Goal: Task Accomplishment & Management: Use online tool/utility

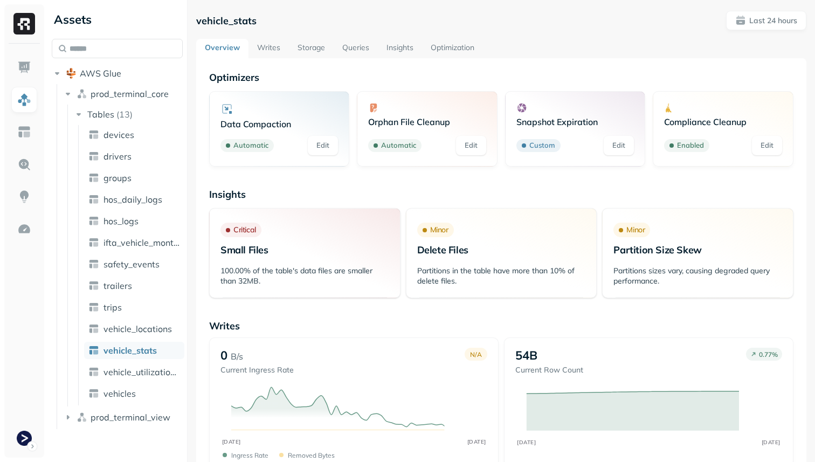
click at [309, 44] on link "Storage" at bounding box center [311, 48] width 45 height 19
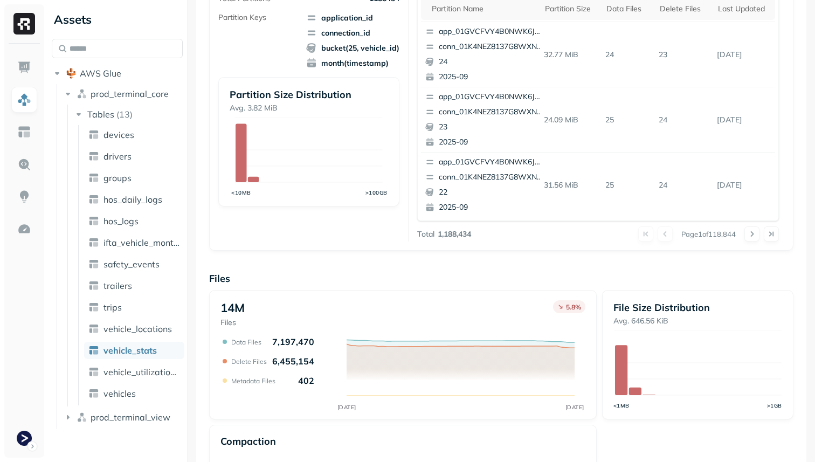
scroll to position [362, 0]
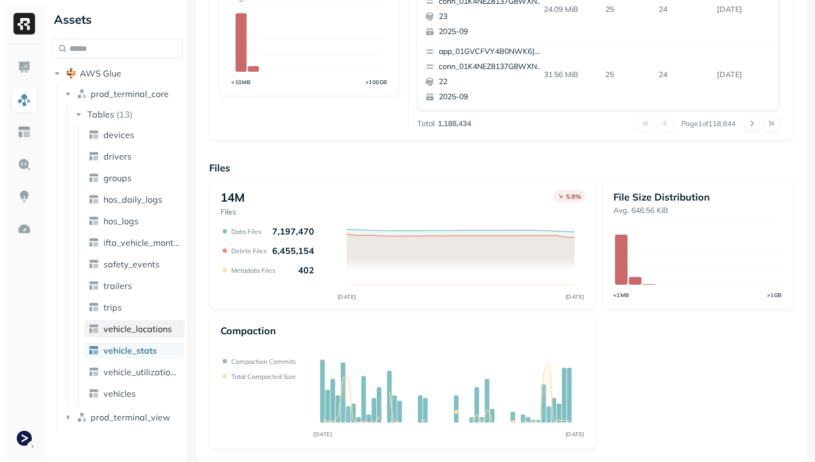
click at [150, 325] on span "vehicle_locations" at bounding box center [138, 328] width 68 height 11
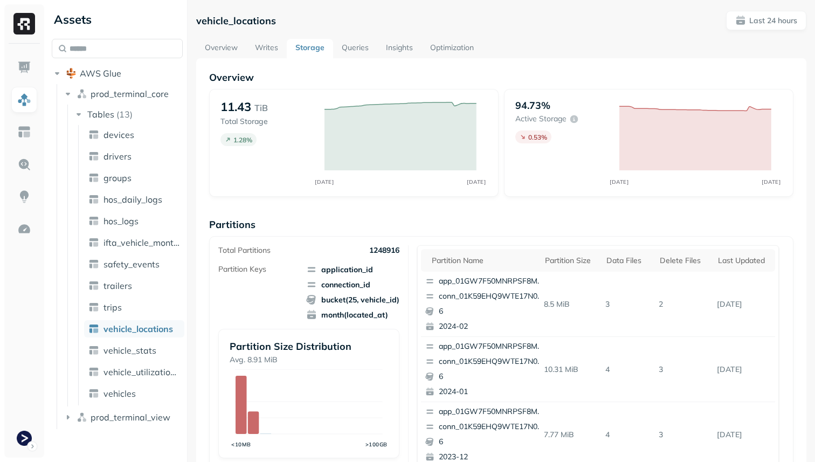
scroll to position [362, 0]
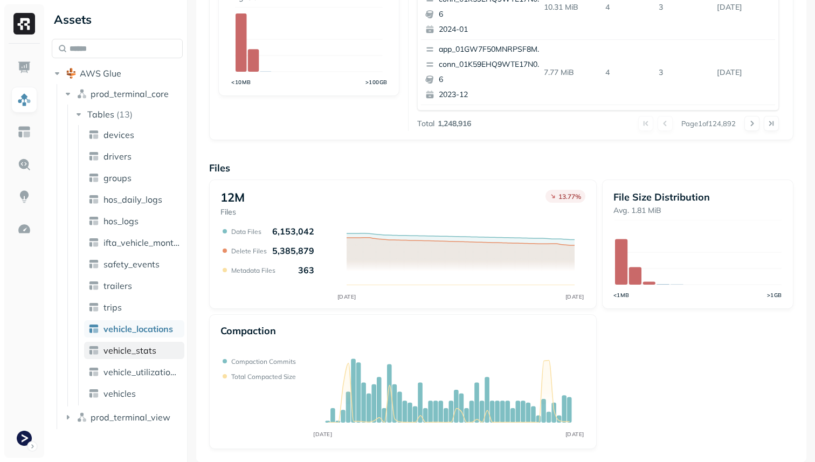
click at [133, 348] on span "vehicle_stats" at bounding box center [130, 350] width 53 height 11
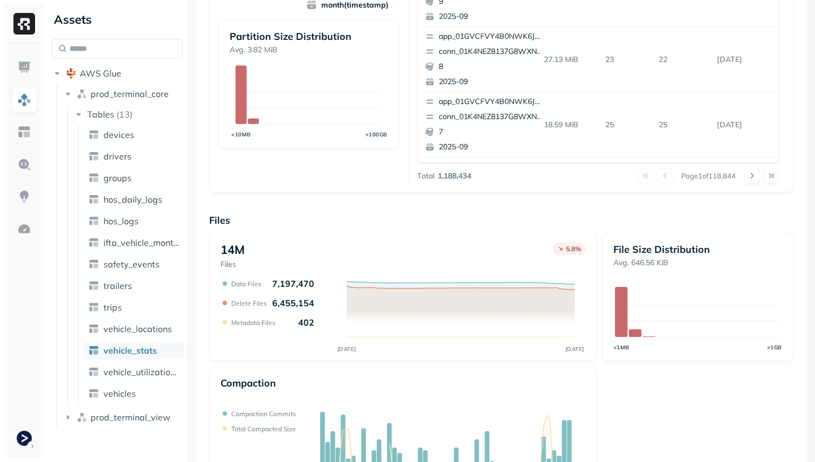
scroll to position [362, 0]
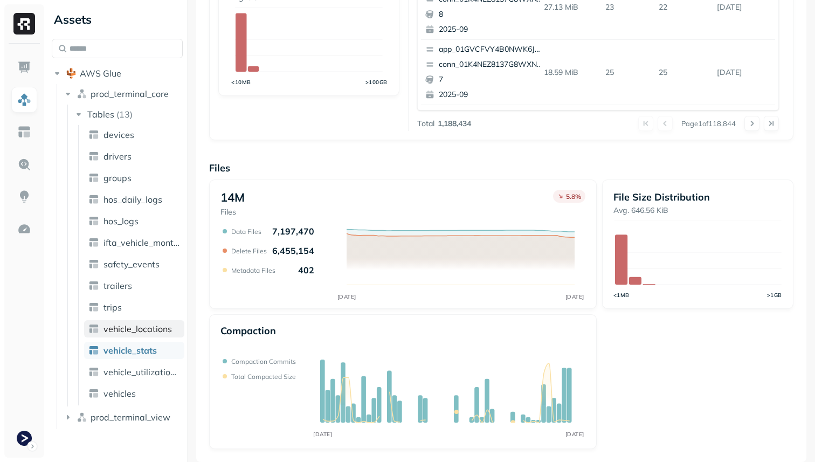
click at [149, 326] on span "vehicle_locations" at bounding box center [138, 328] width 68 height 11
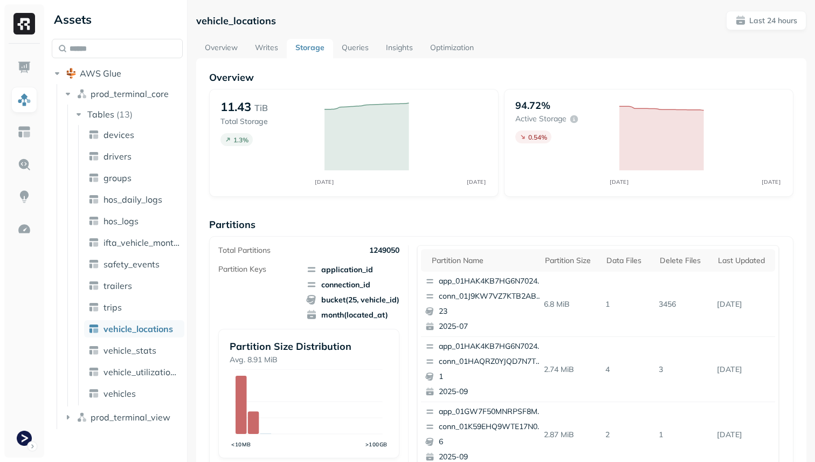
scroll to position [362, 0]
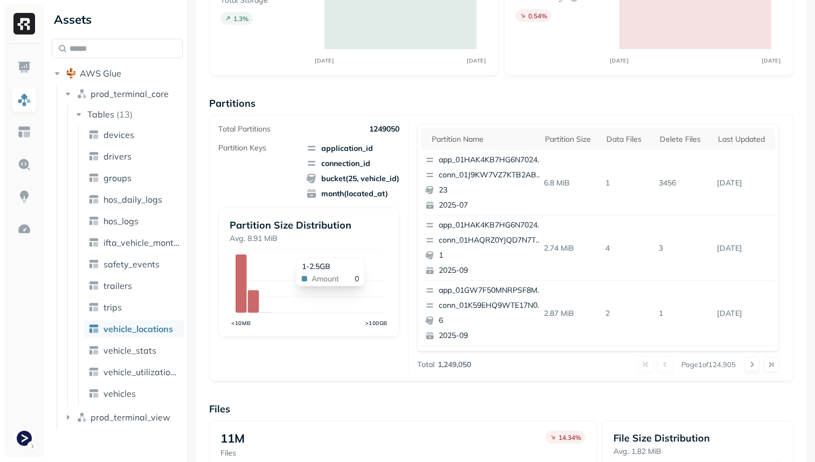
scroll to position [362, 0]
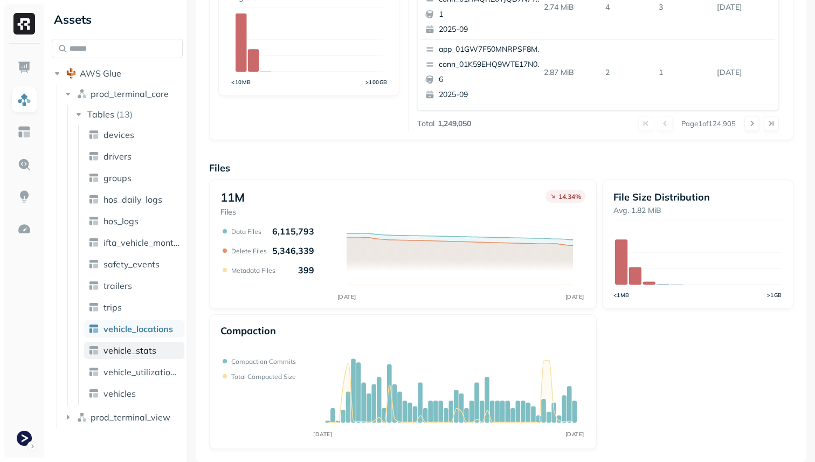
click at [123, 353] on span "vehicle_stats" at bounding box center [130, 350] width 53 height 11
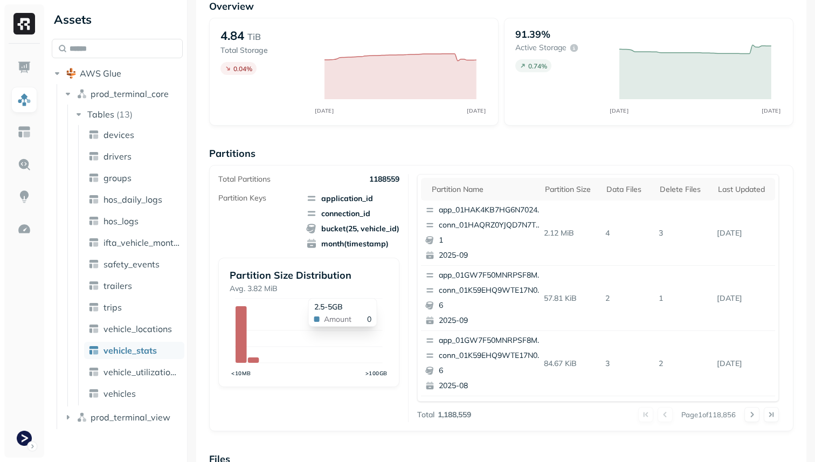
scroll to position [362, 0]
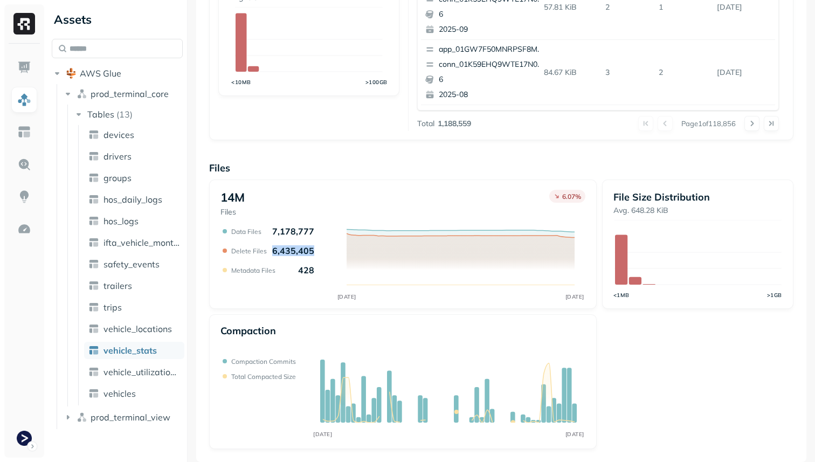
drag, startPoint x: 270, startPoint y: 250, endPoint x: 309, endPoint y: 251, distance: 39.9
click at [309, 251] on div "Delete Files 6,435,405" at bounding box center [272, 250] width 83 height 11
click at [309, 340] on div "Compaction" at bounding box center [403, 337] width 365 height 24
click at [138, 337] on link "vehicle_locations" at bounding box center [134, 328] width 100 height 17
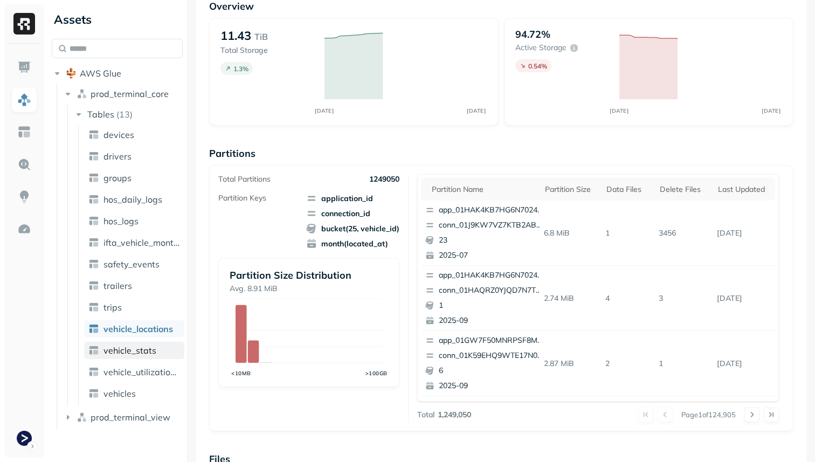
click at [137, 353] on span "vehicle_stats" at bounding box center [130, 350] width 53 height 11
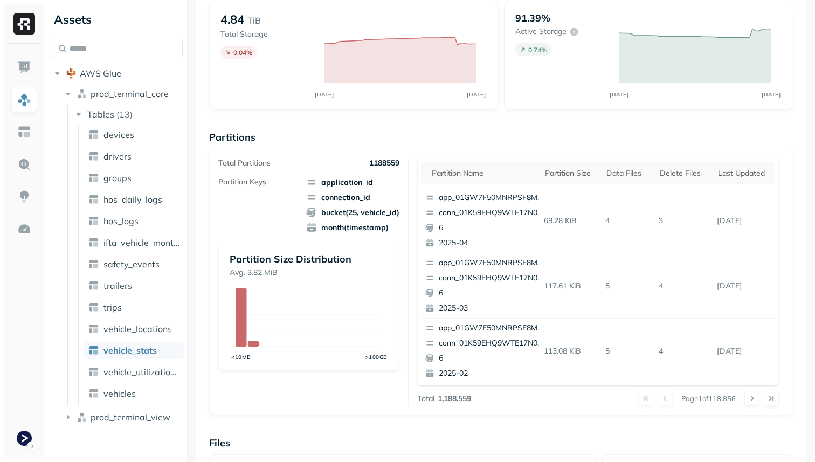
scroll to position [58, 0]
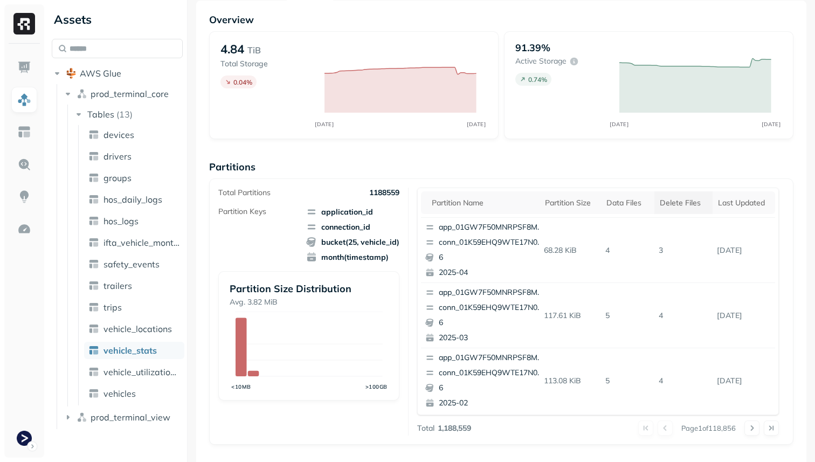
click at [677, 208] on th "Delete Files" at bounding box center [684, 202] width 58 height 23
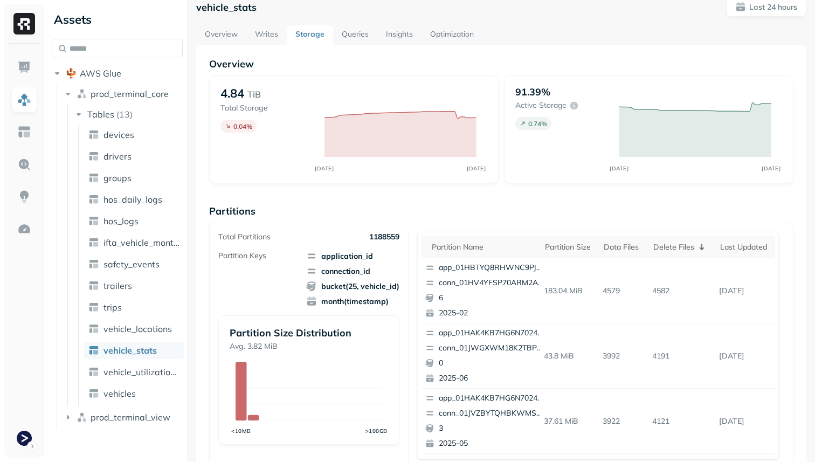
scroll to position [0, 0]
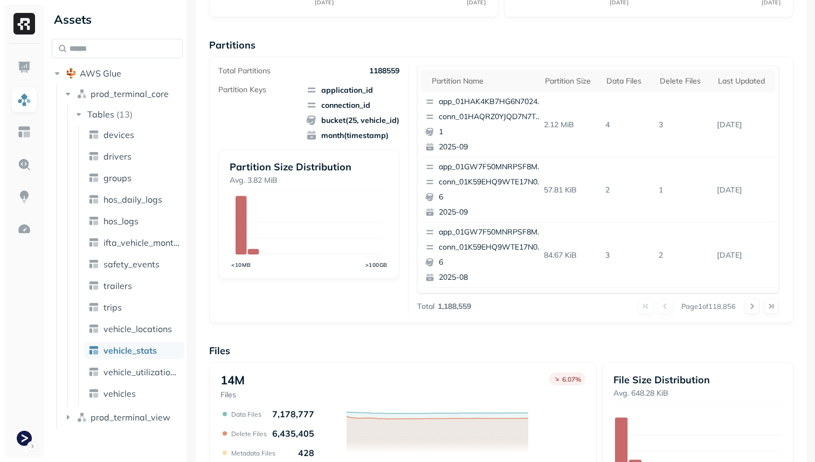
scroll to position [178, 0]
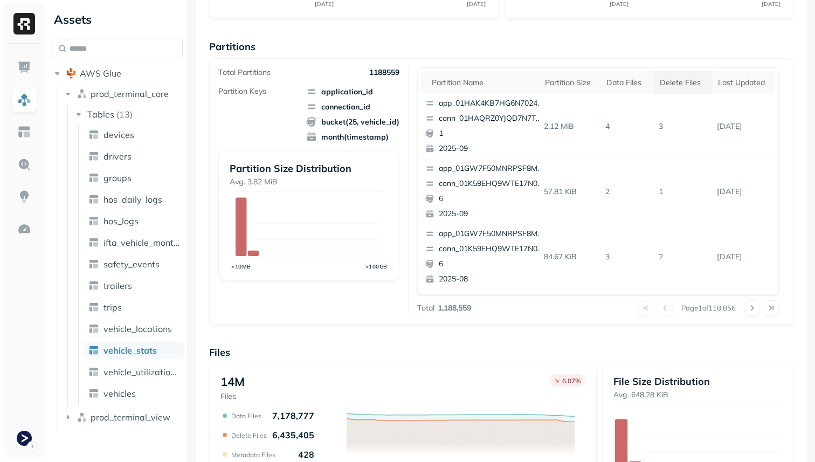
click at [694, 80] on div "Delete Files" at bounding box center [683, 83] width 47 height 10
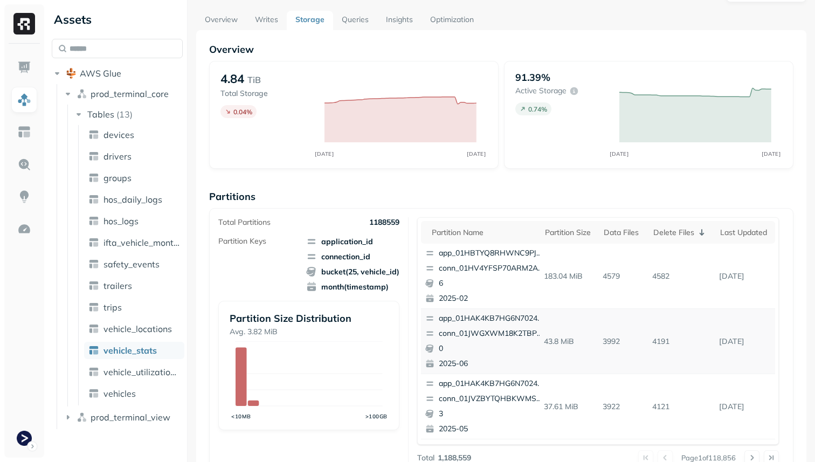
scroll to position [0, 0]
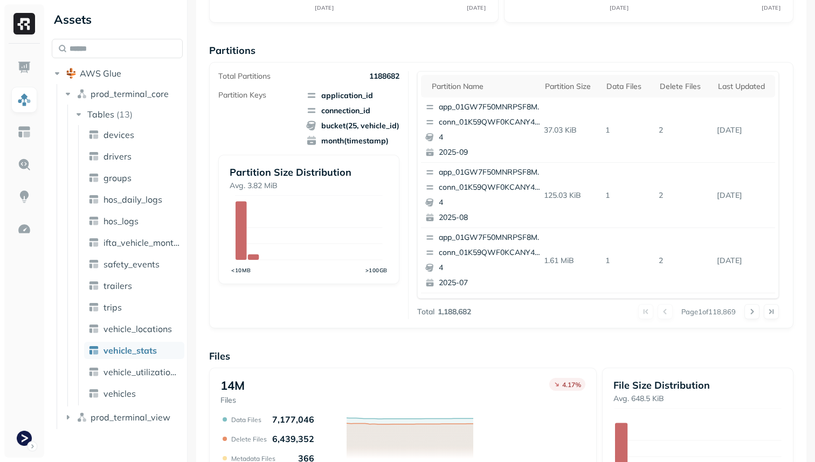
scroll to position [362, 0]
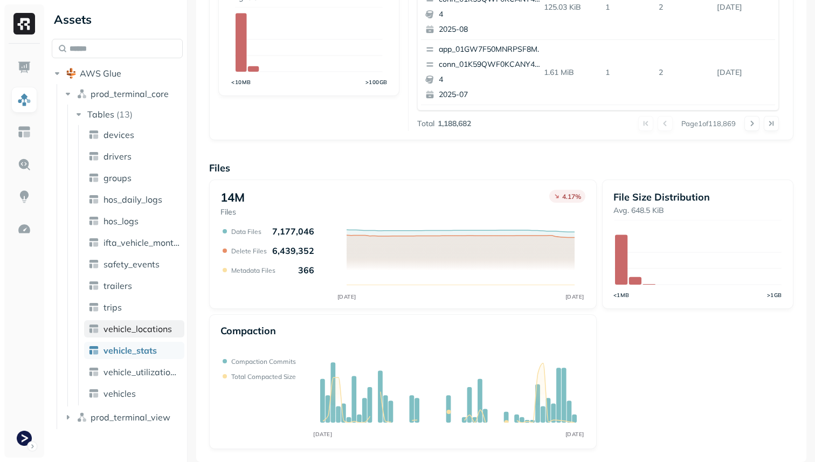
click at [162, 329] on span "vehicle_locations" at bounding box center [138, 328] width 68 height 11
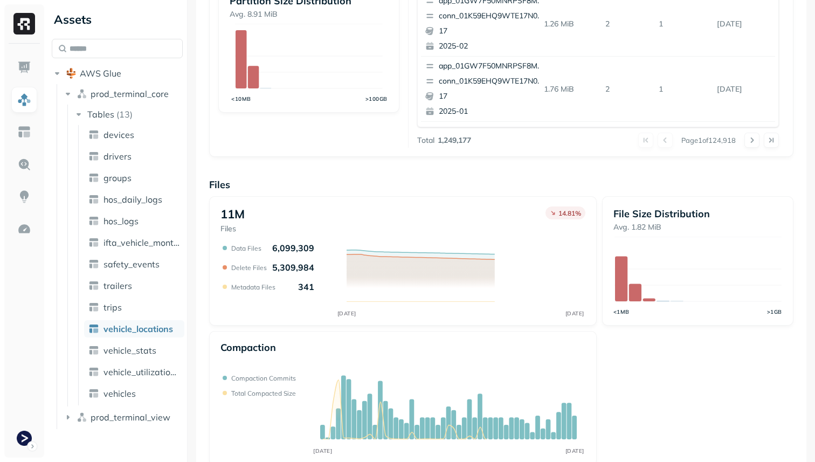
scroll to position [362, 0]
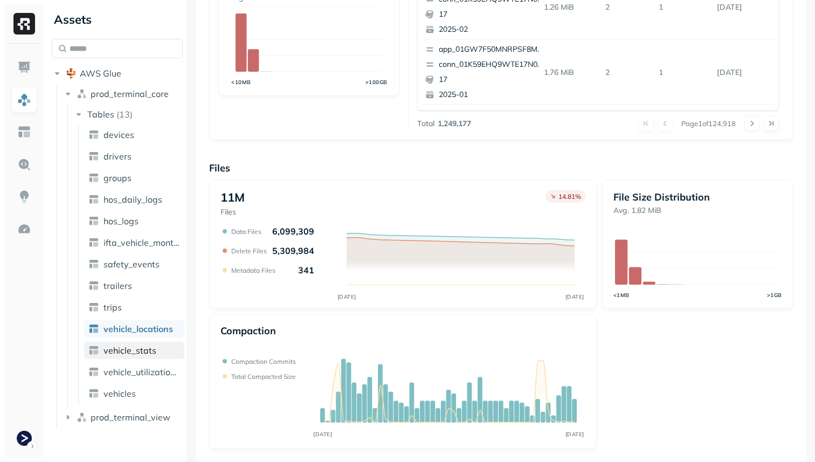
click at [162, 352] on link "vehicle_stats" at bounding box center [134, 350] width 100 height 17
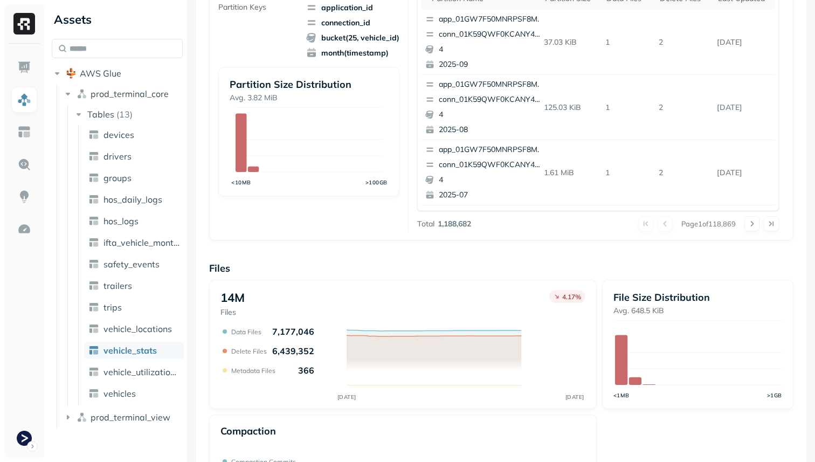
scroll to position [362, 0]
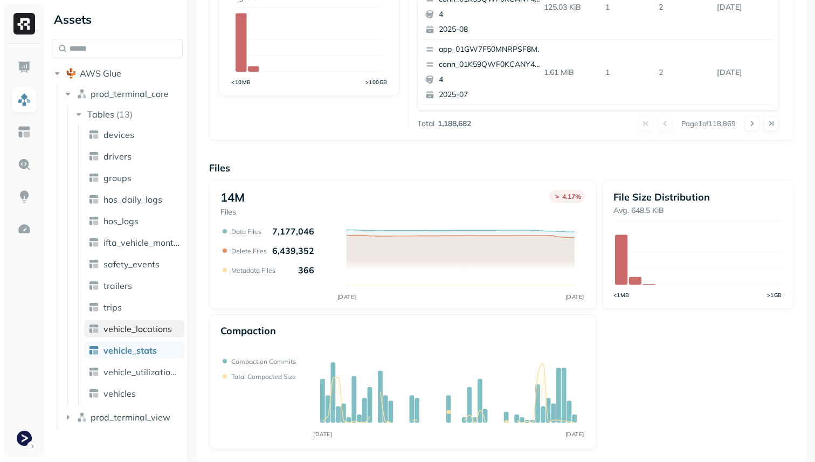
click at [122, 334] on link "vehicle_locations" at bounding box center [134, 328] width 100 height 17
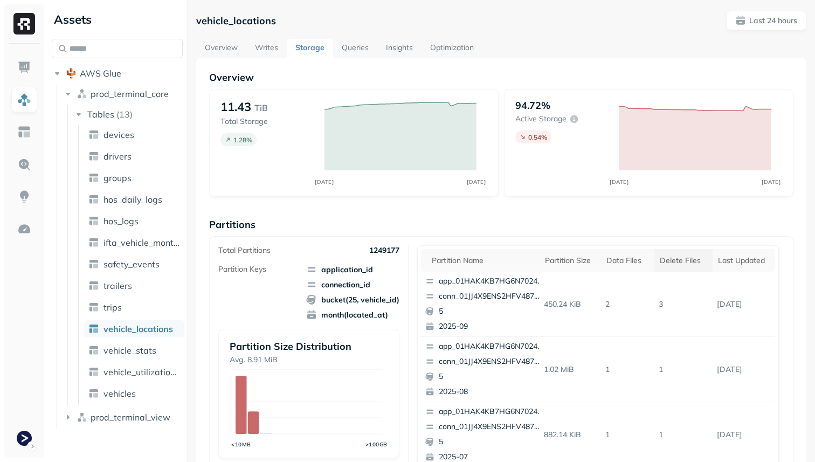
click at [683, 264] on div "Delete Files" at bounding box center [683, 261] width 47 height 10
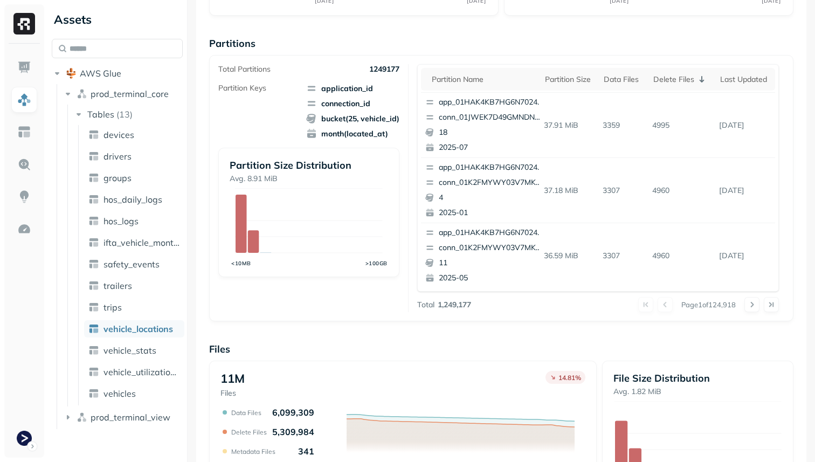
scroll to position [206, 0]
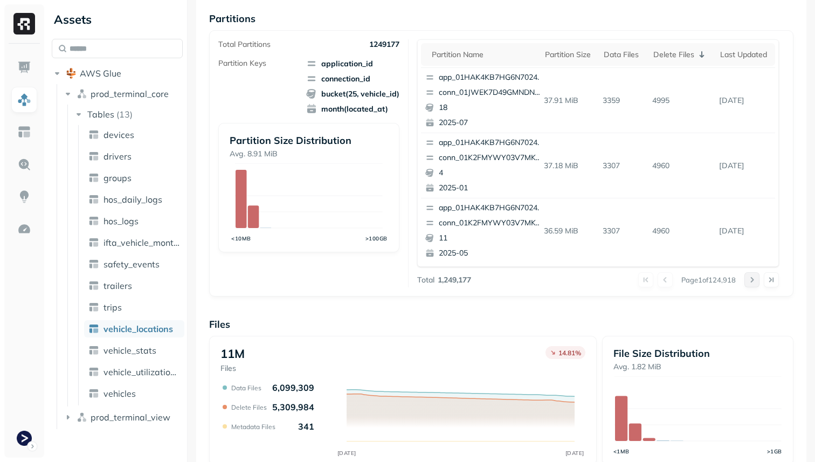
click at [753, 279] on button at bounding box center [752, 279] width 15 height 15
click at [753, 279] on div at bounding box center [762, 279] width 35 height 15
click at [753, 279] on button at bounding box center [752, 279] width 15 height 15
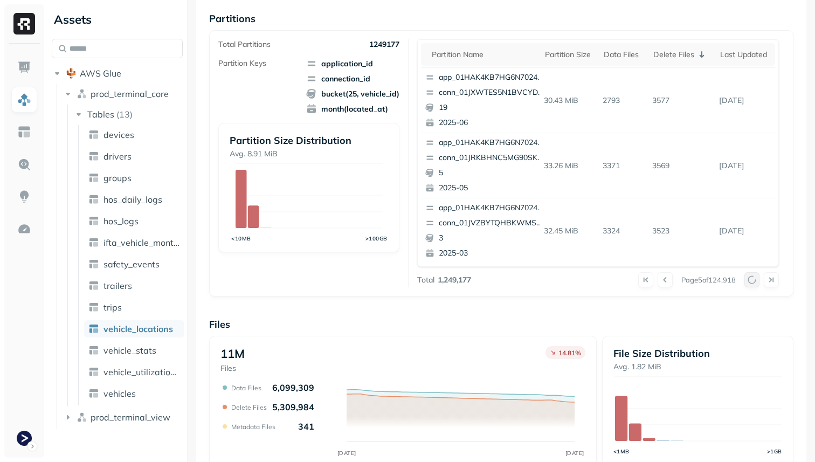
click at [753, 279] on div at bounding box center [762, 279] width 35 height 15
click at [753, 279] on button at bounding box center [752, 279] width 15 height 15
click at [753, 279] on div at bounding box center [762, 279] width 35 height 15
click at [753, 279] on button at bounding box center [752, 279] width 15 height 15
click at [753, 279] on div at bounding box center [762, 279] width 35 height 15
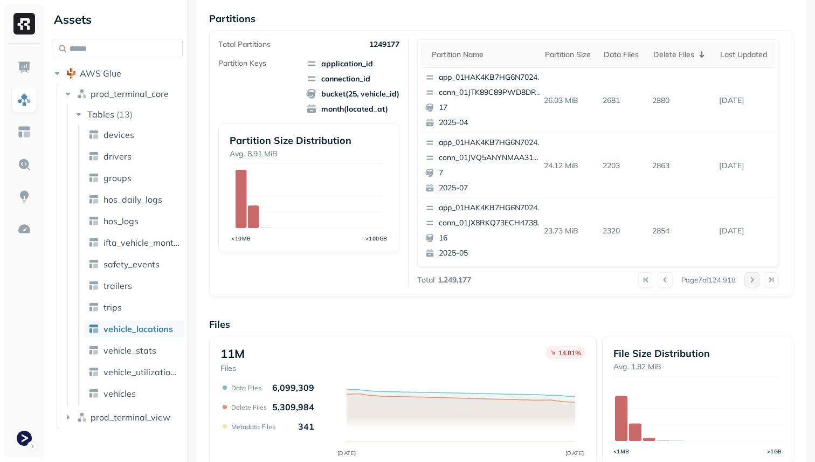
click at [753, 279] on button at bounding box center [752, 279] width 15 height 15
click at [753, 279] on div at bounding box center [762, 279] width 35 height 15
click at [753, 279] on button at bounding box center [752, 279] width 15 height 15
click at [753, 279] on div at bounding box center [762, 279] width 35 height 15
click at [753, 279] on button at bounding box center [752, 279] width 15 height 15
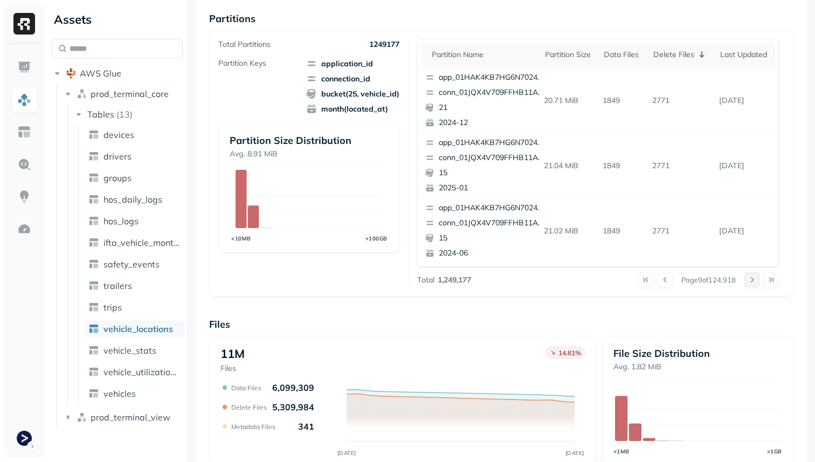
click at [753, 279] on div at bounding box center [762, 279] width 35 height 15
click at [753, 279] on button at bounding box center [752, 279] width 15 height 15
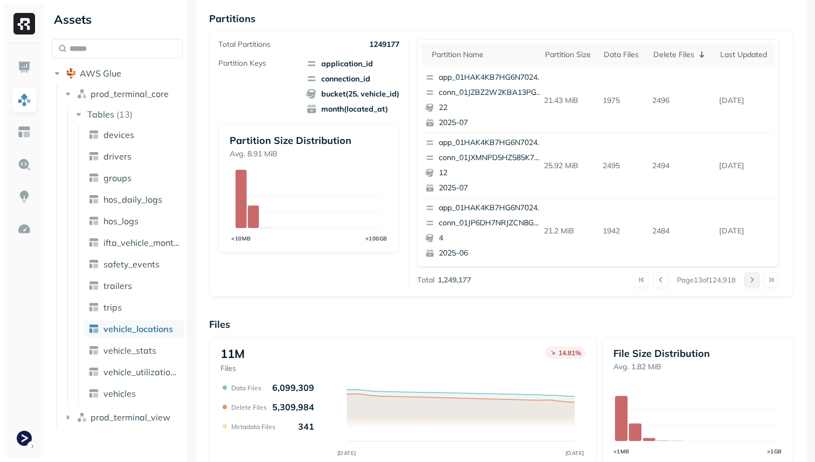
click at [753, 279] on div at bounding box center [762, 279] width 35 height 15
click at [753, 279] on button at bounding box center [752, 279] width 15 height 15
click at [753, 279] on div at bounding box center [762, 279] width 35 height 15
click at [753, 279] on button at bounding box center [752, 279] width 15 height 15
click at [753, 279] on div at bounding box center [762, 279] width 35 height 15
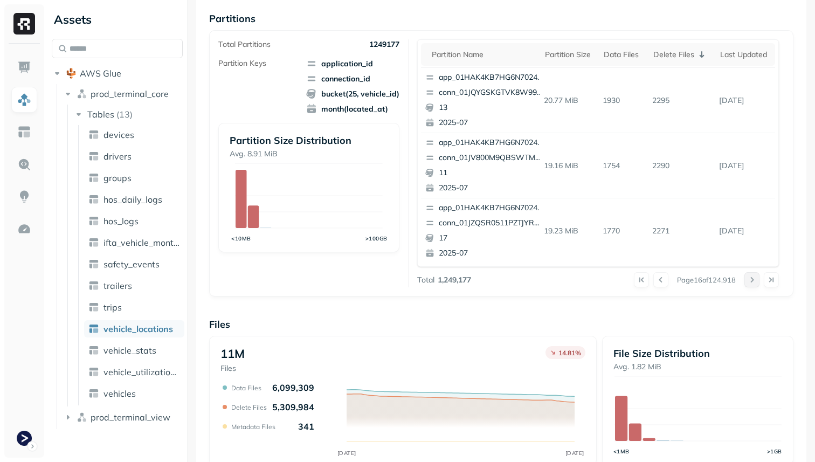
click at [753, 279] on button at bounding box center [752, 279] width 15 height 15
click at [753, 279] on div at bounding box center [762, 279] width 35 height 15
click at [753, 279] on button at bounding box center [752, 279] width 15 height 15
click at [753, 279] on div at bounding box center [762, 279] width 35 height 15
click at [753, 279] on button at bounding box center [752, 279] width 15 height 15
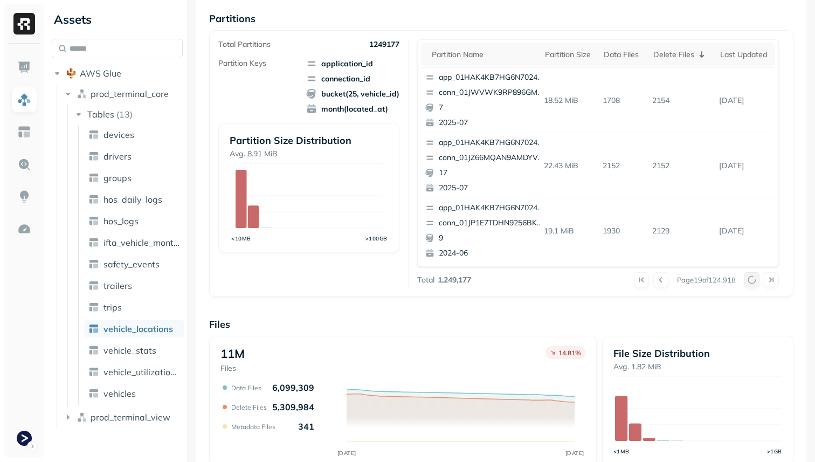
click at [753, 279] on div at bounding box center [762, 279] width 35 height 15
click at [753, 279] on button at bounding box center [752, 279] width 15 height 15
click at [753, 279] on div at bounding box center [762, 279] width 35 height 15
click at [753, 279] on button at bounding box center [752, 279] width 15 height 15
click at [753, 279] on div at bounding box center [762, 279] width 35 height 15
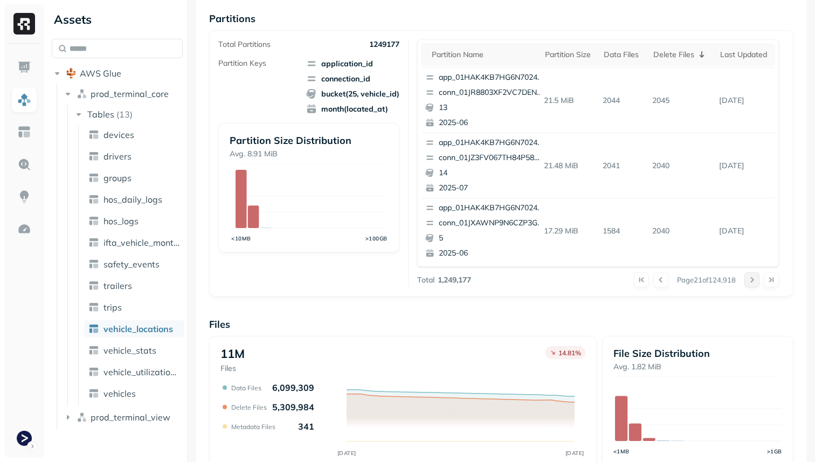
click at [753, 279] on button at bounding box center [752, 279] width 15 height 15
click at [753, 279] on div at bounding box center [762, 279] width 35 height 15
click at [753, 279] on button at bounding box center [752, 279] width 15 height 15
click at [753, 279] on div at bounding box center [762, 279] width 35 height 15
click at [753, 279] on button at bounding box center [752, 279] width 15 height 15
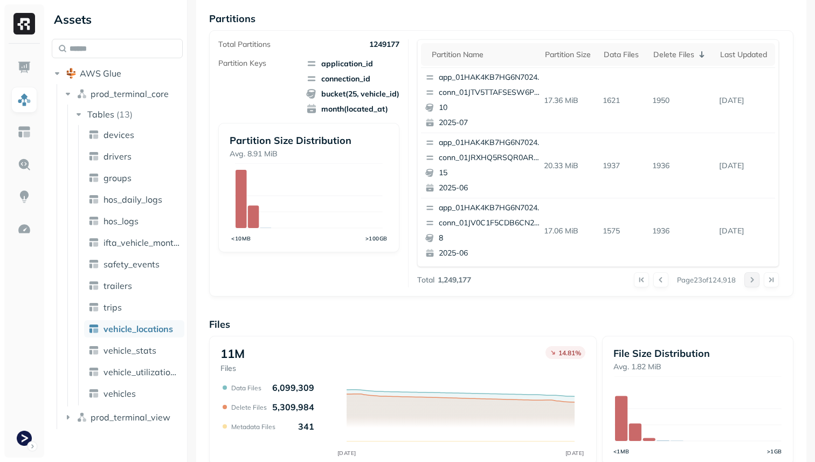
click at [753, 279] on div at bounding box center [762, 279] width 35 height 15
click at [753, 279] on button at bounding box center [752, 279] width 15 height 15
click at [753, 279] on div at bounding box center [762, 279] width 35 height 15
click at [753, 279] on button at bounding box center [752, 279] width 15 height 15
click at [753, 279] on div at bounding box center [762, 279] width 35 height 15
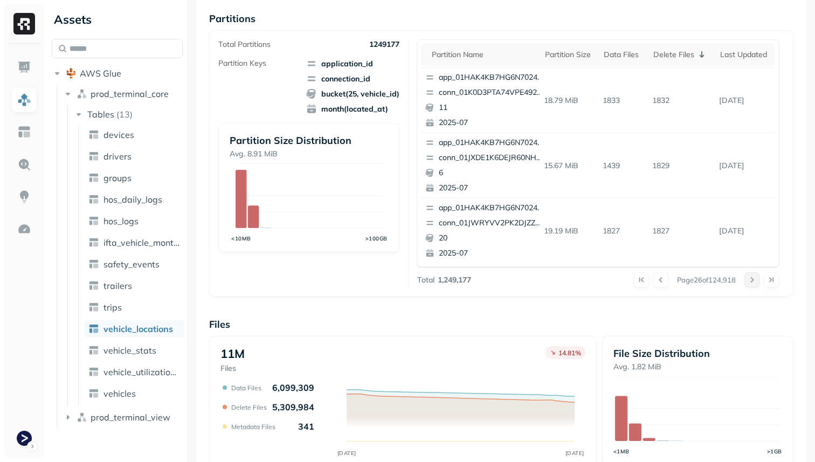
click at [753, 279] on button at bounding box center [752, 279] width 15 height 15
click at [753, 279] on div at bounding box center [762, 279] width 35 height 15
click at [753, 279] on button at bounding box center [752, 279] width 15 height 15
click at [753, 279] on div at bounding box center [762, 279] width 35 height 15
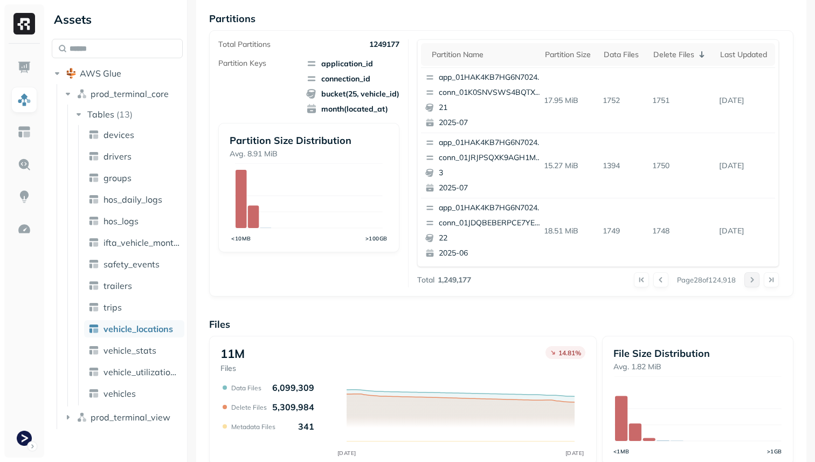
click at [753, 279] on button at bounding box center [752, 279] width 15 height 15
click at [753, 279] on div at bounding box center [762, 279] width 35 height 15
click at [753, 279] on button at bounding box center [752, 279] width 15 height 15
click at [753, 279] on div at bounding box center [762, 279] width 35 height 15
click at [753, 279] on button at bounding box center [752, 279] width 15 height 15
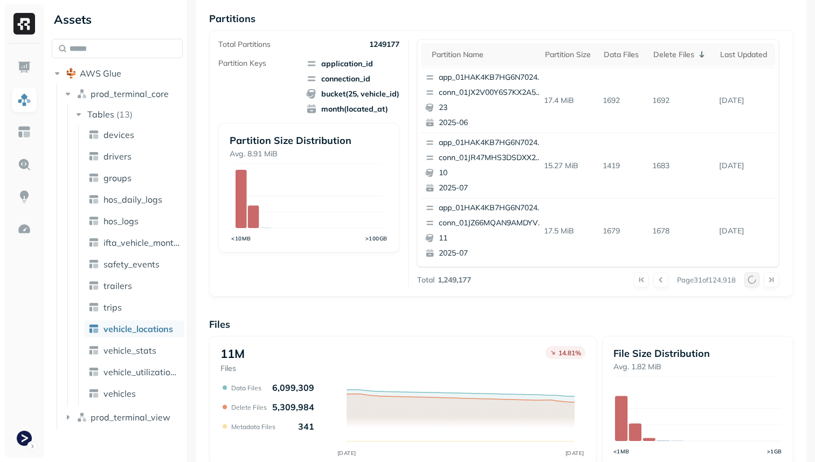
click at [753, 279] on button at bounding box center [752, 279] width 15 height 15
click at [753, 279] on div at bounding box center [762, 279] width 35 height 15
click at [753, 279] on button at bounding box center [752, 279] width 15 height 15
click at [753, 279] on div at bounding box center [762, 279] width 35 height 15
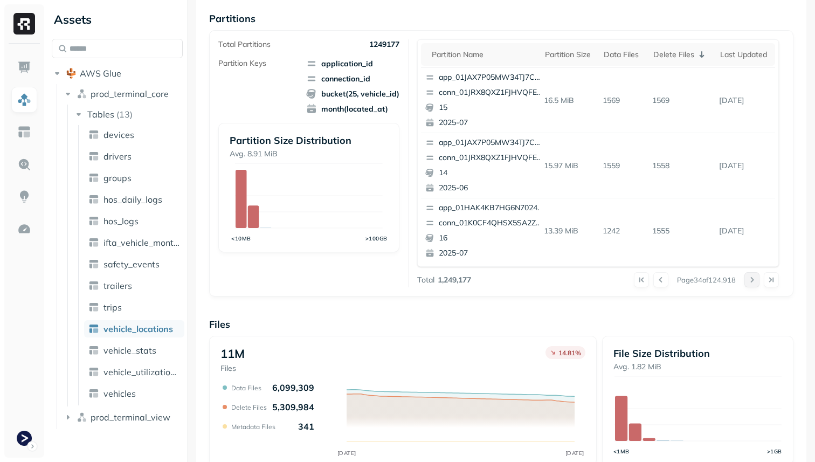
click at [753, 279] on button at bounding box center [752, 279] width 15 height 15
click at [753, 279] on div at bounding box center [762, 279] width 35 height 15
click at [753, 279] on button at bounding box center [752, 279] width 15 height 15
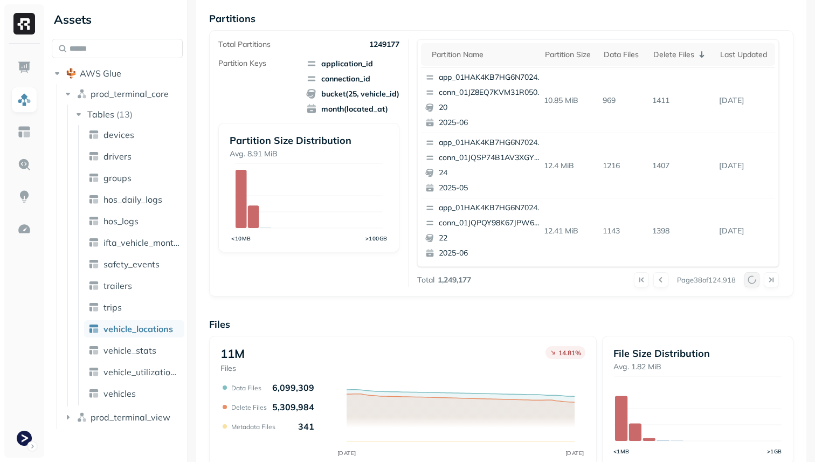
click at [753, 279] on div at bounding box center [762, 279] width 35 height 15
click at [753, 279] on button at bounding box center [752, 279] width 15 height 15
click at [753, 279] on div at bounding box center [762, 279] width 35 height 15
click at [753, 279] on button at bounding box center [752, 279] width 15 height 15
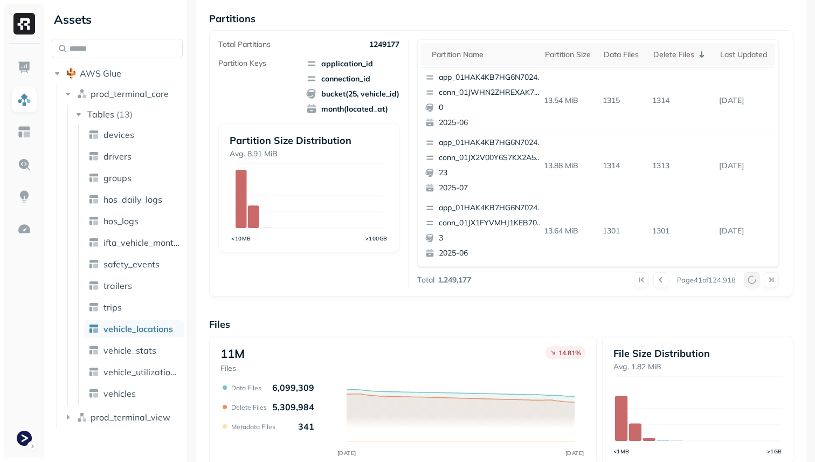
click at [753, 279] on div at bounding box center [762, 279] width 35 height 15
click at [753, 279] on button at bounding box center [752, 279] width 15 height 15
click at [753, 279] on div at bounding box center [762, 279] width 35 height 15
click at [753, 279] on button at bounding box center [752, 279] width 15 height 15
click at [753, 279] on div at bounding box center [762, 279] width 35 height 15
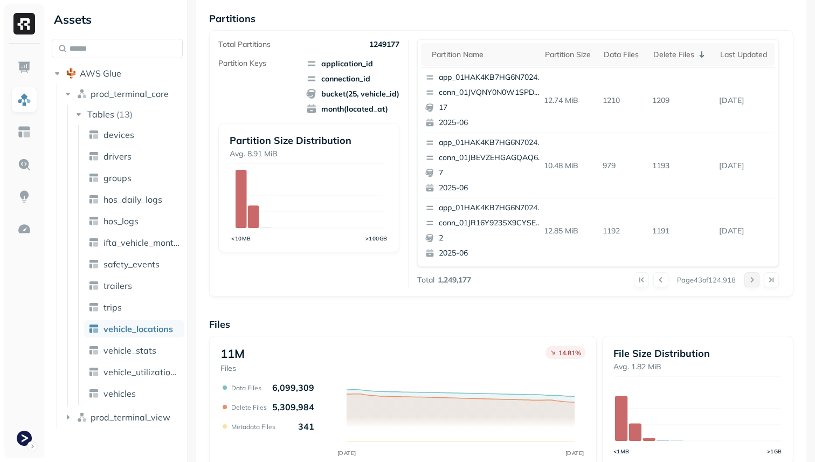
click at [753, 279] on button at bounding box center [752, 279] width 15 height 15
click at [753, 279] on div at bounding box center [762, 279] width 35 height 15
click at [753, 279] on button at bounding box center [752, 279] width 15 height 15
click at [753, 279] on div at bounding box center [762, 279] width 35 height 15
click at [753, 279] on button at bounding box center [752, 279] width 15 height 15
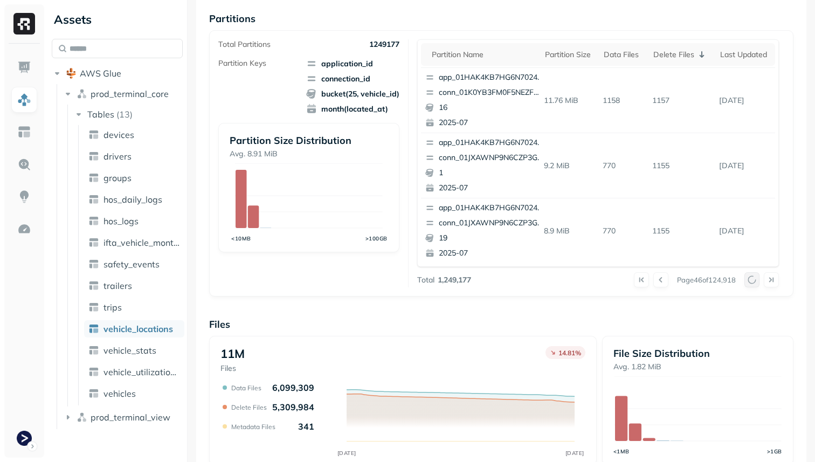
click at [753, 279] on div at bounding box center [762, 279] width 35 height 15
click at [753, 279] on button at bounding box center [752, 279] width 15 height 15
click at [753, 279] on div at bounding box center [762, 279] width 35 height 15
click at [753, 279] on button at bounding box center [752, 279] width 15 height 15
click at [753, 279] on div at bounding box center [762, 279] width 35 height 15
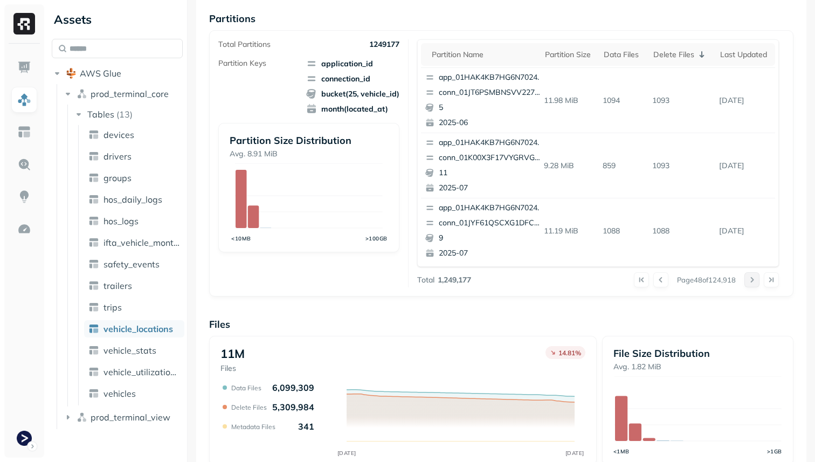
click at [753, 279] on button at bounding box center [752, 279] width 15 height 15
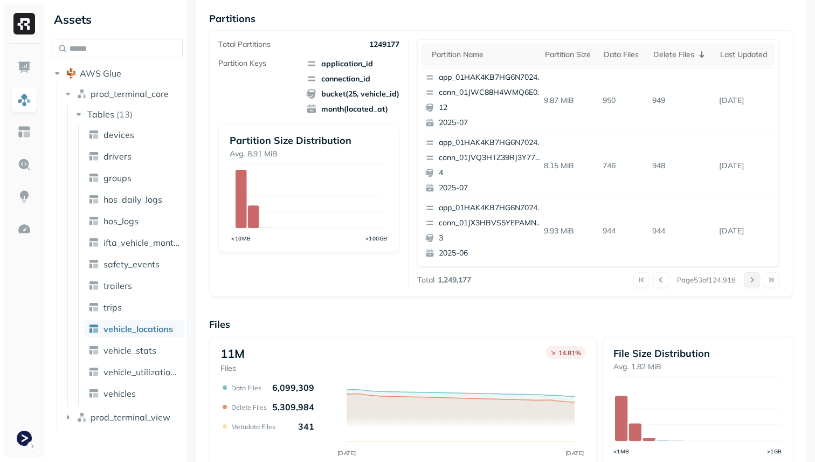
click at [753, 279] on button at bounding box center [752, 279] width 15 height 15
click at [753, 279] on div at bounding box center [762, 279] width 35 height 15
click at [753, 279] on button at bounding box center [752, 279] width 15 height 15
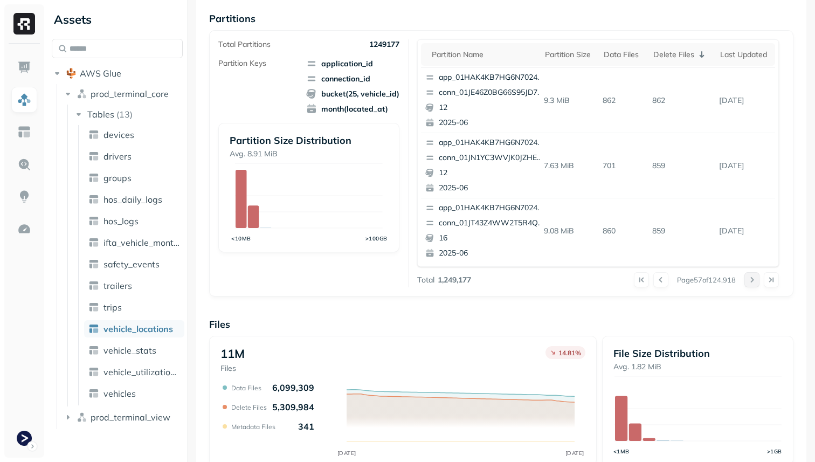
click at [753, 279] on button at bounding box center [752, 279] width 15 height 15
click at [753, 279] on div at bounding box center [762, 279] width 35 height 15
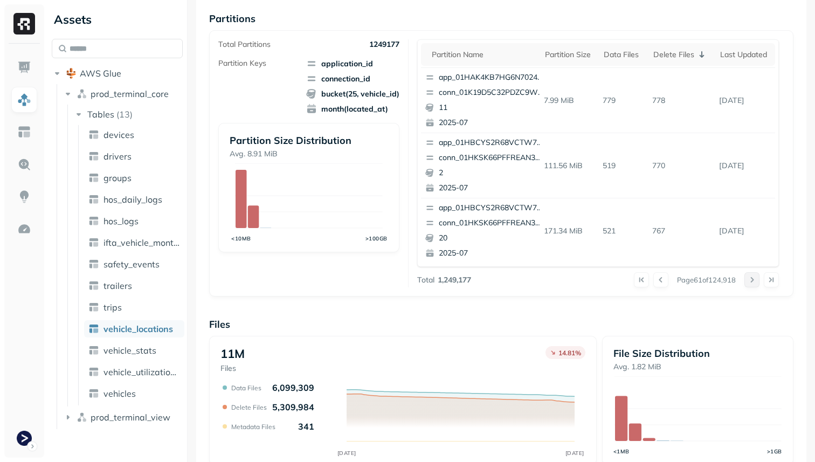
click at [753, 279] on button at bounding box center [752, 279] width 15 height 15
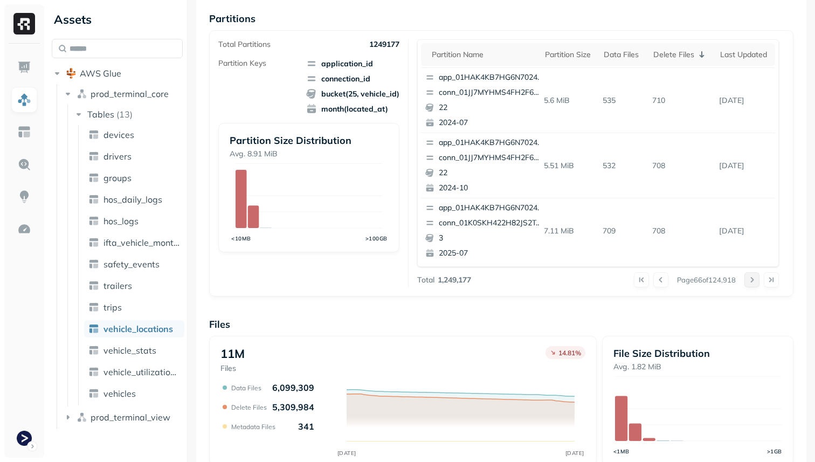
click at [753, 279] on button at bounding box center [752, 279] width 15 height 15
click at [753, 279] on div at bounding box center [762, 279] width 35 height 15
click at [753, 279] on button at bounding box center [752, 279] width 15 height 15
click at [753, 279] on div at bounding box center [762, 279] width 35 height 15
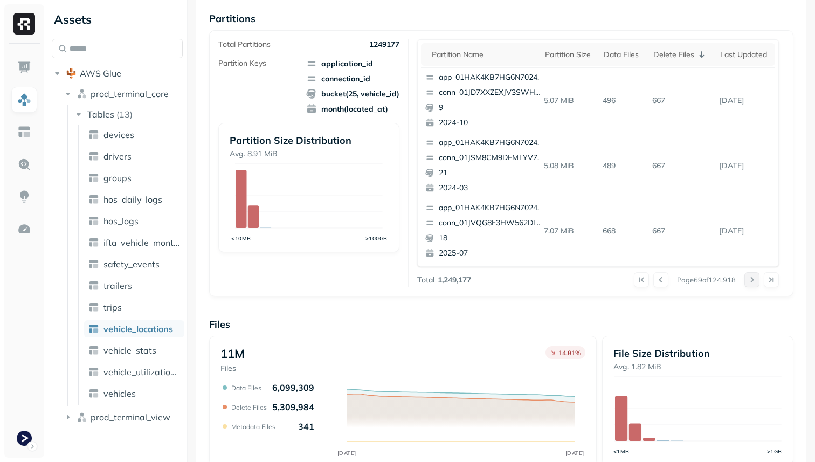
click at [753, 279] on button at bounding box center [752, 279] width 15 height 15
click at [753, 279] on div at bounding box center [762, 279] width 35 height 15
click at [753, 279] on button at bounding box center [752, 279] width 15 height 15
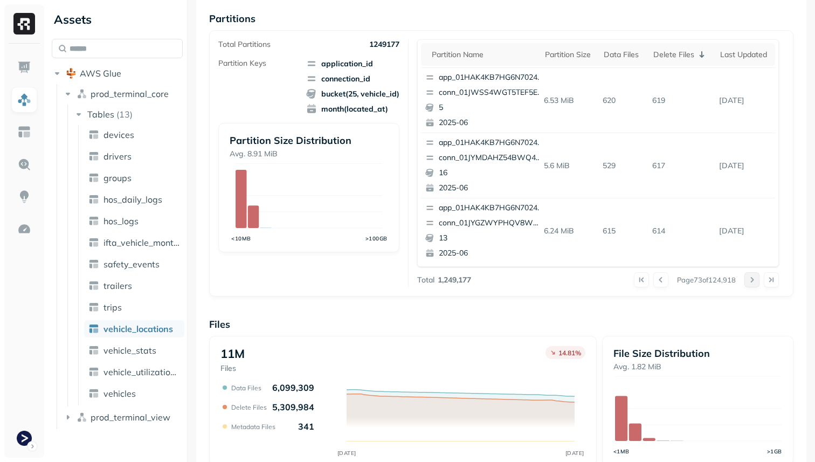
click at [753, 279] on div at bounding box center [762, 279] width 35 height 15
click at [753, 279] on button at bounding box center [752, 279] width 15 height 15
click at [753, 279] on div at bounding box center [762, 279] width 35 height 15
click at [753, 279] on button at bounding box center [752, 279] width 15 height 15
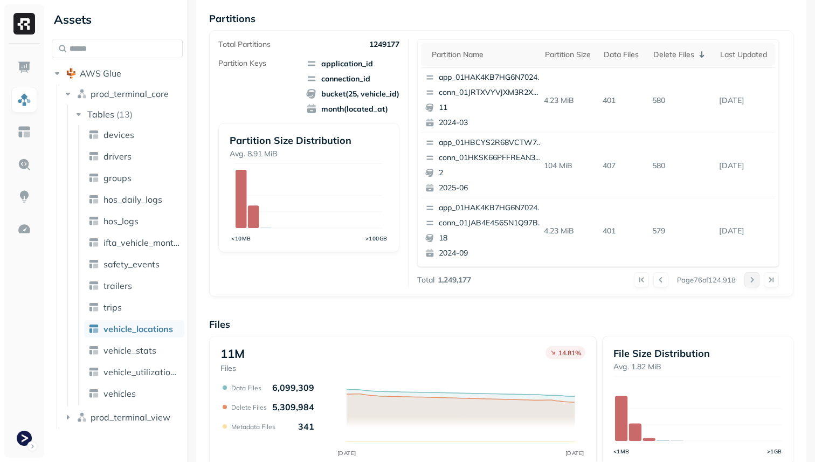
click at [753, 279] on button at bounding box center [752, 279] width 15 height 15
click at [753, 279] on div at bounding box center [762, 279] width 35 height 15
click at [753, 279] on button at bounding box center [752, 279] width 15 height 15
click at [753, 279] on div at bounding box center [762, 279] width 35 height 15
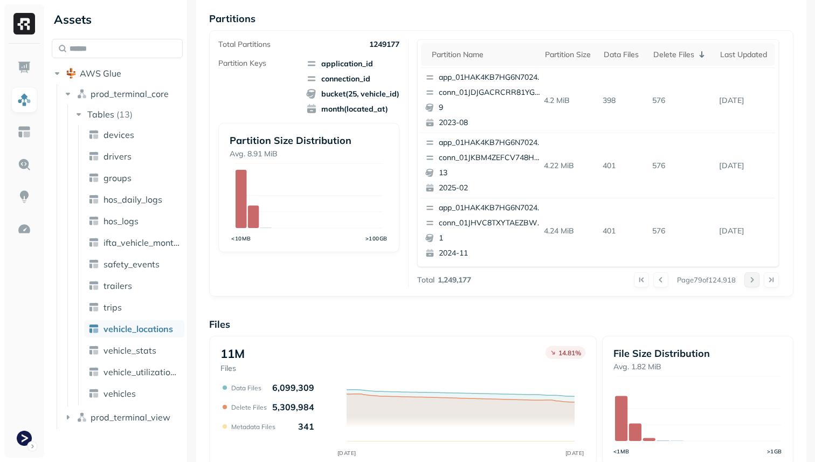
click at [753, 279] on button at bounding box center [752, 279] width 15 height 15
click at [753, 279] on div at bounding box center [762, 279] width 35 height 15
click at [753, 279] on button at bounding box center [752, 279] width 15 height 15
